Goal: Use online tool/utility: Utilize a website feature to perform a specific function

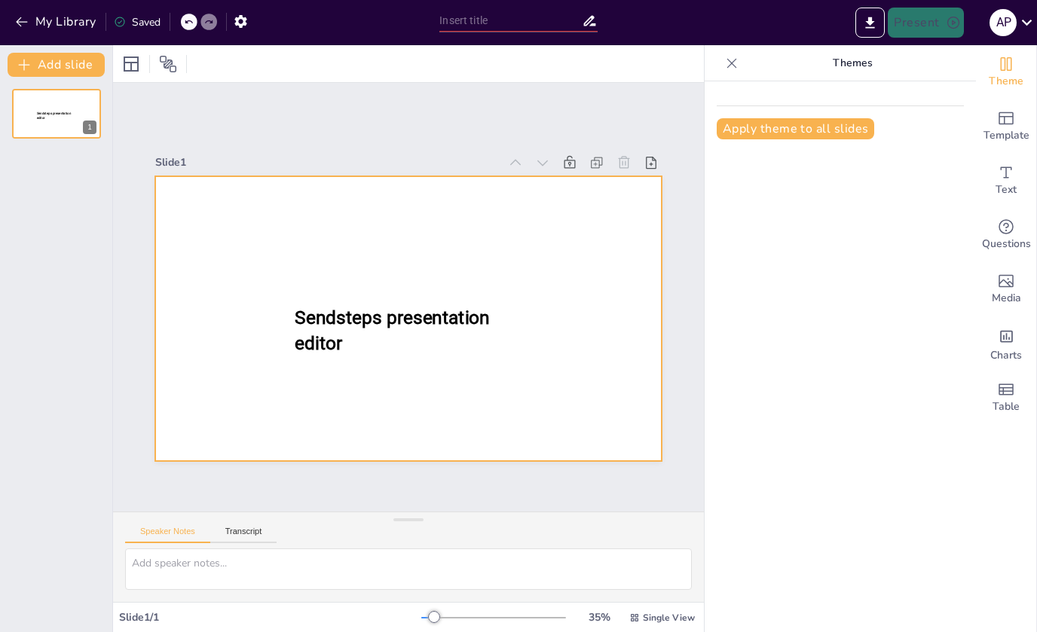
type input "New Sendsteps"
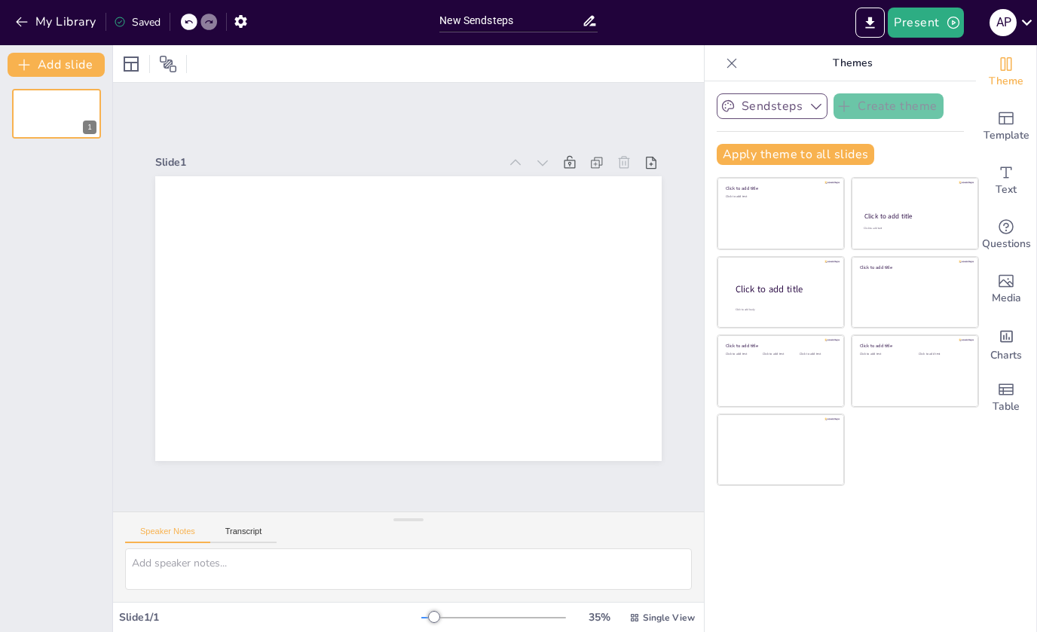
click at [818, 111] on icon "button" at bounding box center [815, 106] width 15 height 15
click at [1007, 74] on span "Theme" at bounding box center [1006, 81] width 35 height 17
click at [1009, 80] on span "Theme" at bounding box center [1006, 81] width 35 height 17
click at [1003, 66] on icon "Change the overall theme" at bounding box center [1006, 64] width 18 height 18
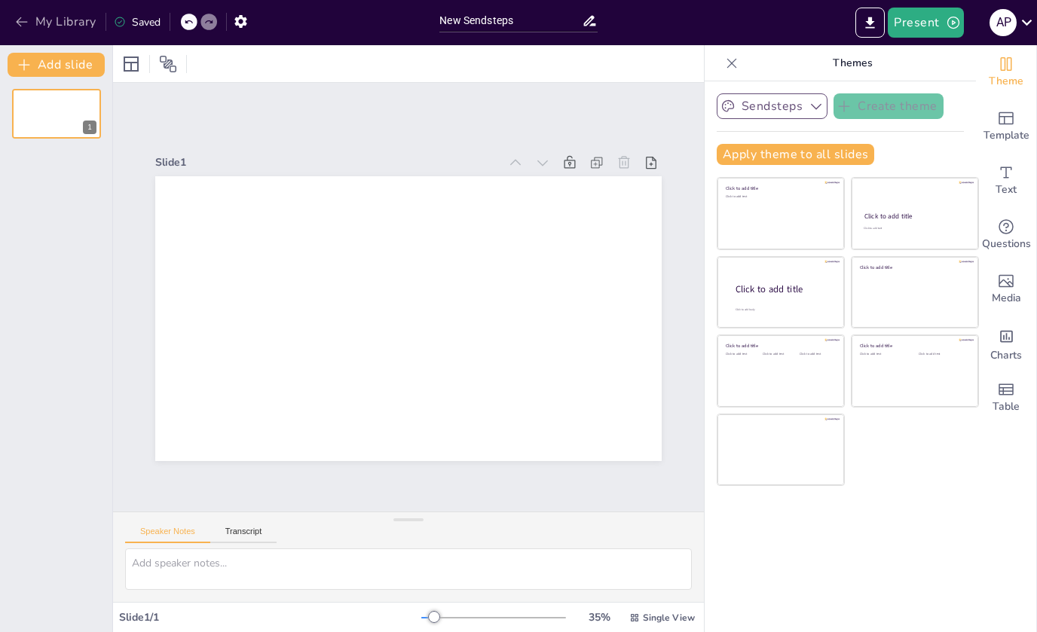
click at [21, 27] on icon "button" at bounding box center [21, 21] width 15 height 15
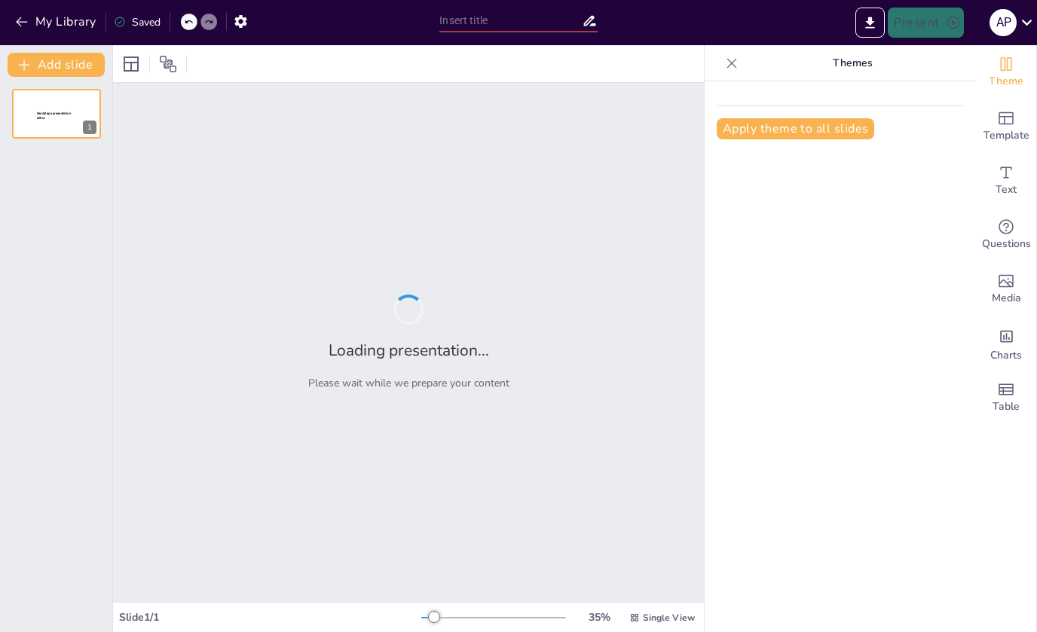
type input "Imported Ідея_Співпраця_з_delivery_Bolt,_Glovo_and_etc_etc_.pptx"
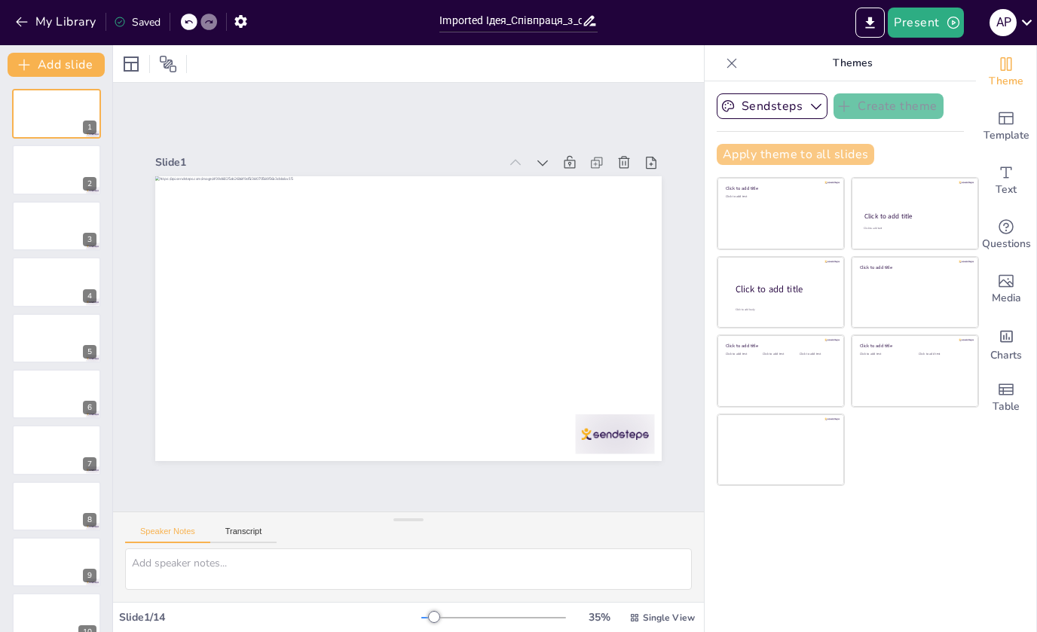
click at [764, 153] on button "Apply theme to all slides" at bounding box center [795, 154] width 157 height 21
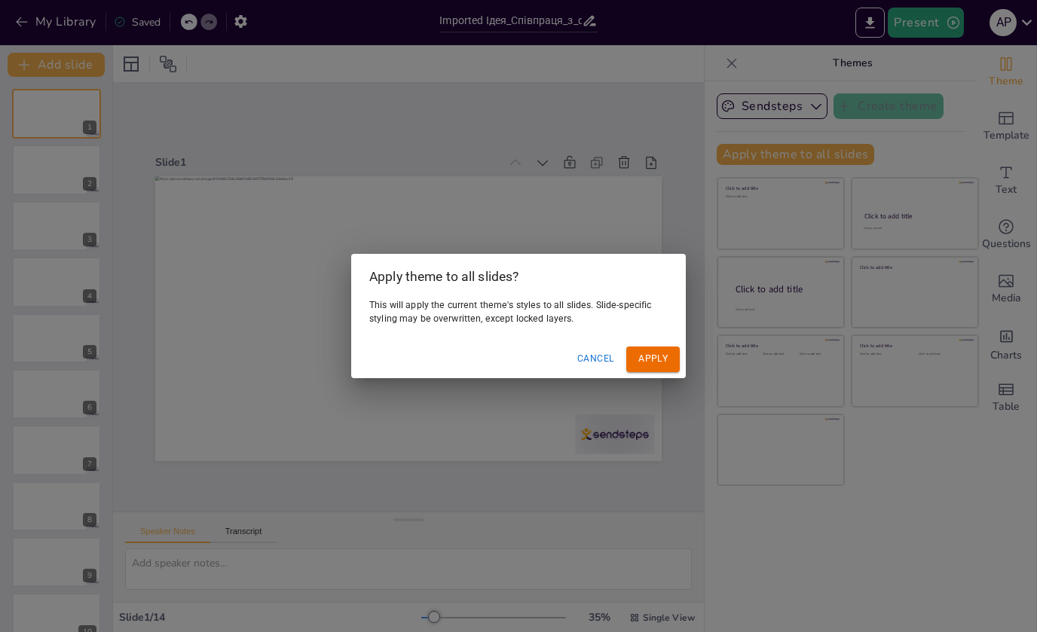
click at [652, 357] on button "Apply" at bounding box center [652, 359] width 53 height 25
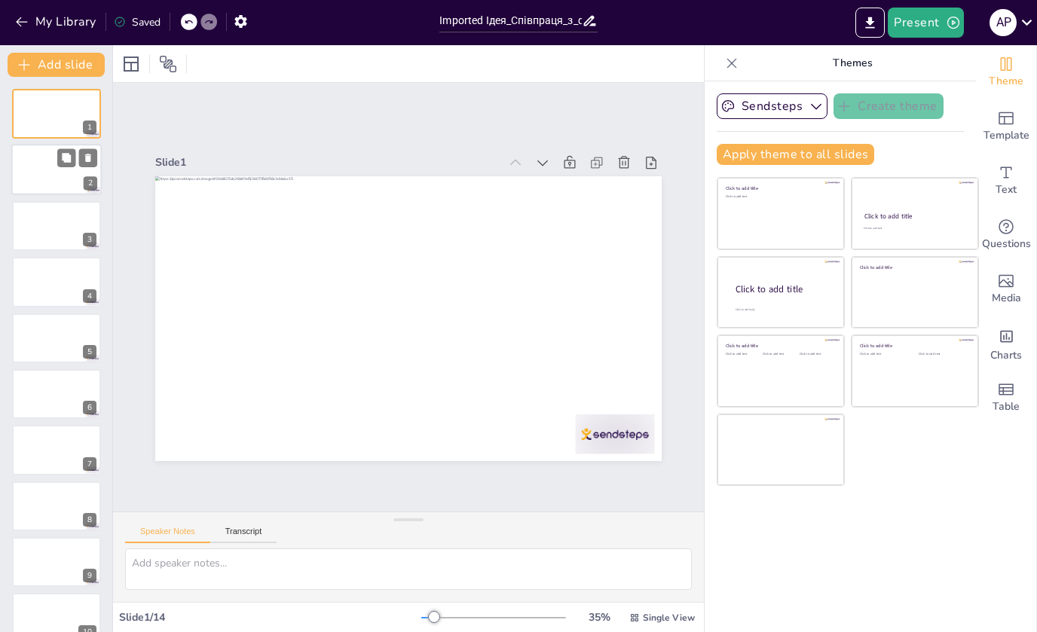
click at [69, 181] on div at bounding box center [56, 170] width 90 height 51
click at [60, 233] on div at bounding box center [56, 225] width 90 height 51
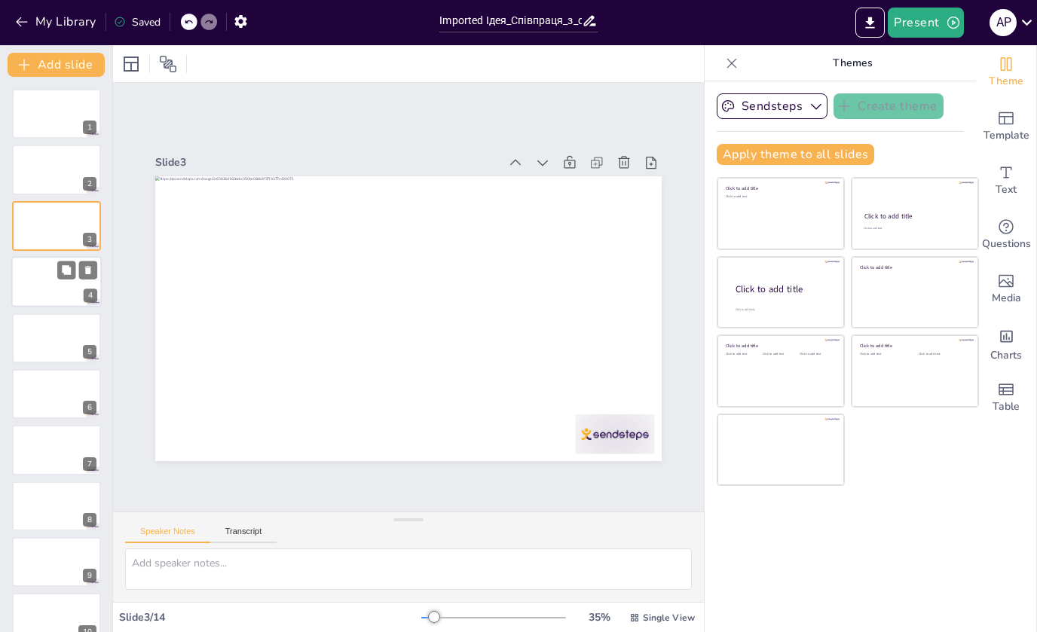
click at [46, 279] on div at bounding box center [56, 281] width 90 height 51
click at [41, 334] on div at bounding box center [56, 338] width 90 height 51
click at [44, 403] on div at bounding box center [56, 393] width 90 height 51
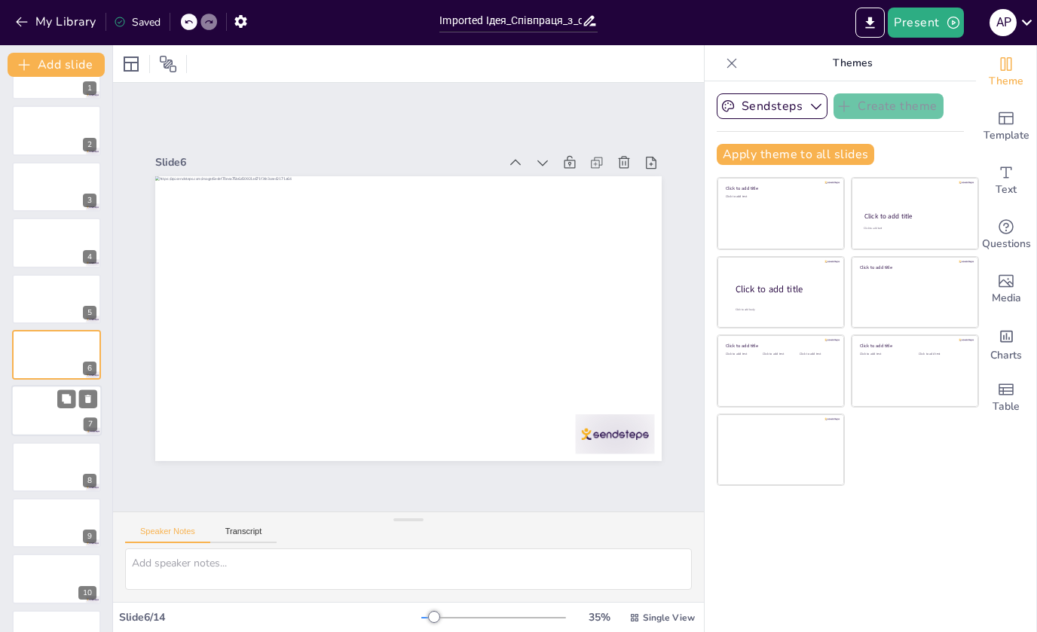
click at [50, 416] on div at bounding box center [56, 411] width 90 height 51
